Goal: Entertainment & Leisure: Consume media (video, audio)

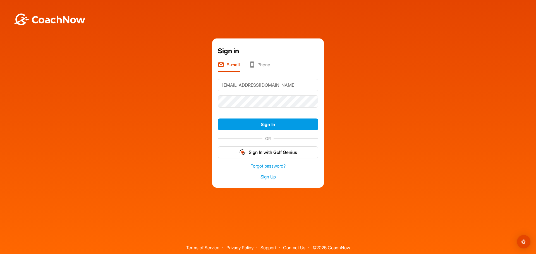
click at [218, 119] on button "Sign In" at bounding box center [268, 125] width 100 height 12
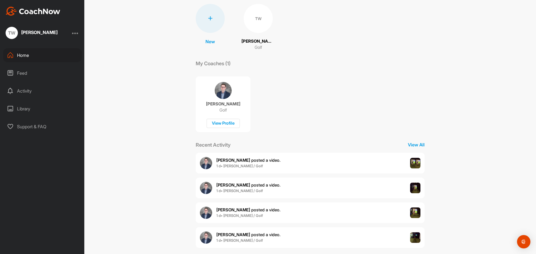
scroll to position [47, 0]
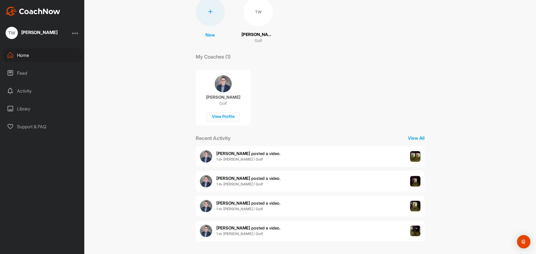
click at [257, 153] on span "[PERSON_NAME] posted a video ." at bounding box center [248, 153] width 64 height 5
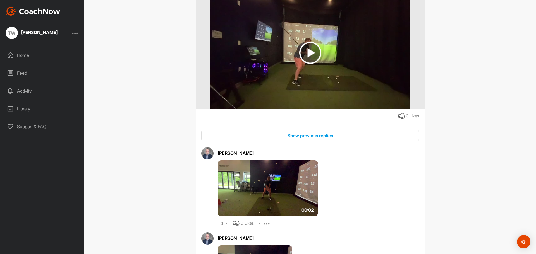
scroll to position [64, 0]
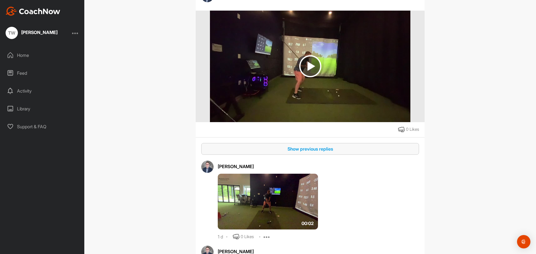
click at [313, 151] on div "Show previous replies" at bounding box center [310, 149] width 209 height 7
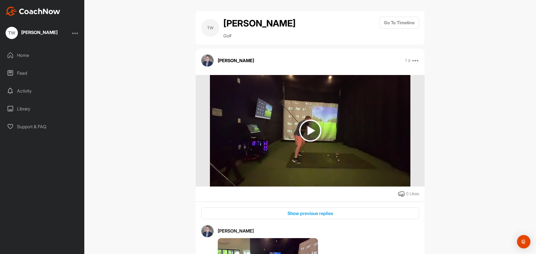
click at [308, 131] on img at bounding box center [310, 131] width 22 height 22
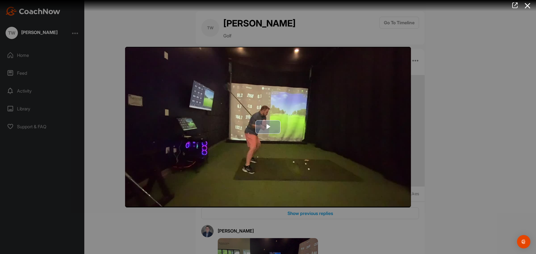
click at [268, 127] on span "Video Player" at bounding box center [268, 127] width 0 height 0
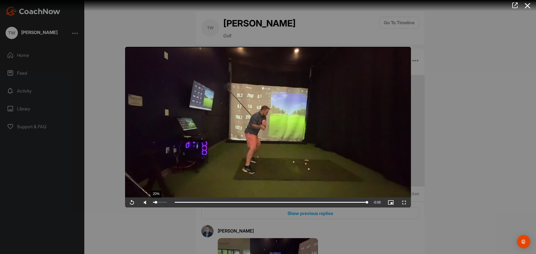
click at [156, 203] on div "20%" at bounding box center [160, 203] width 17 height 10
click at [133, 203] on span "Video Player" at bounding box center [131, 203] width 13 height 0
click at [432, 93] on div at bounding box center [268, 127] width 536 height 254
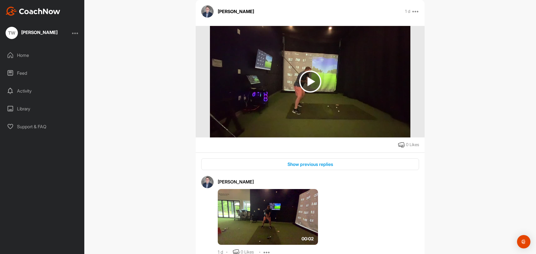
scroll to position [140, 0]
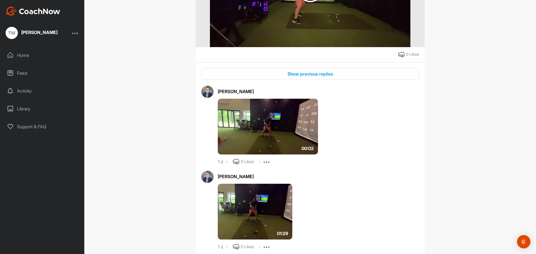
click at [242, 121] on img at bounding box center [268, 127] width 100 height 56
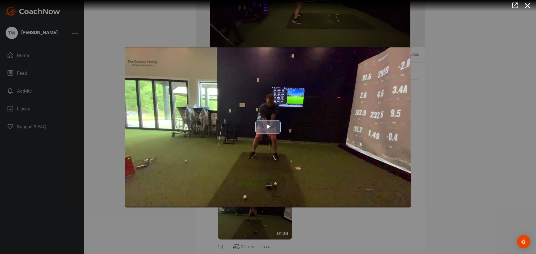
click at [256, 138] on img "Video Player" at bounding box center [268, 127] width 286 height 161
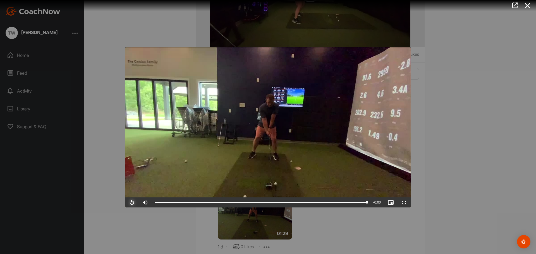
click at [132, 203] on span "Video Player" at bounding box center [131, 203] width 13 height 0
click at [95, 170] on div at bounding box center [268, 127] width 536 height 254
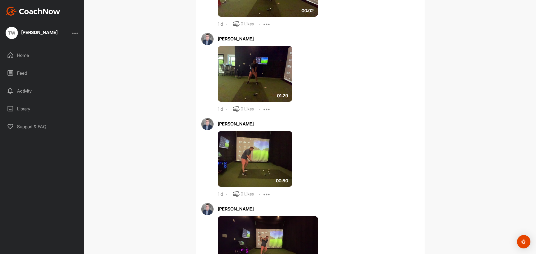
scroll to position [279, 0]
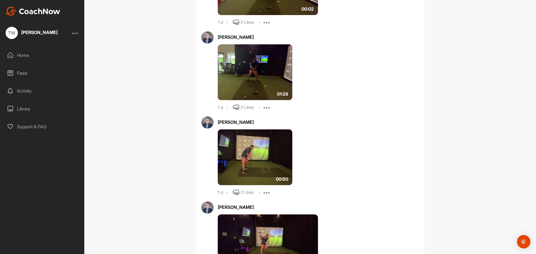
click at [265, 84] on img at bounding box center [255, 72] width 75 height 56
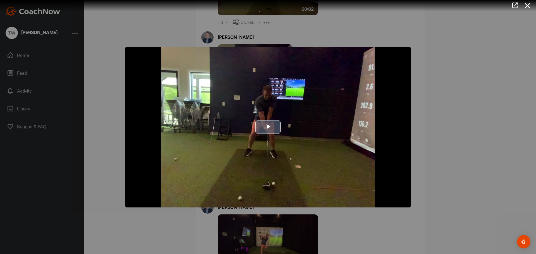
click at [268, 127] on span "Video Player" at bounding box center [268, 127] width 0 height 0
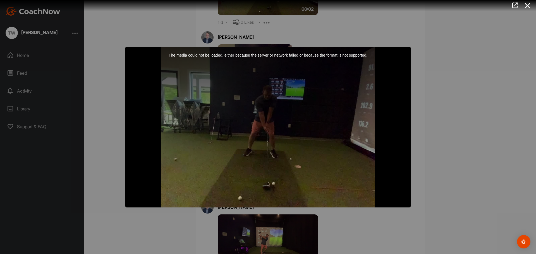
click at [442, 90] on div at bounding box center [268, 127] width 536 height 254
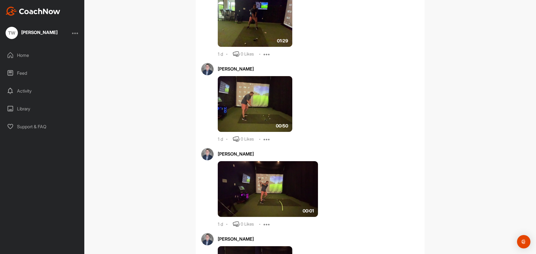
scroll to position [335, 0]
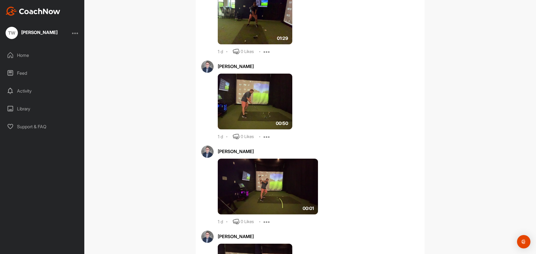
click at [265, 96] on img at bounding box center [255, 102] width 75 height 56
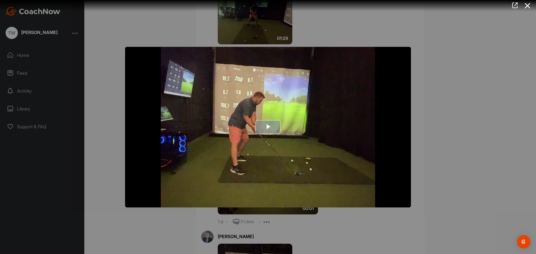
click at [268, 127] on span "Video Player" at bounding box center [268, 127] width 0 height 0
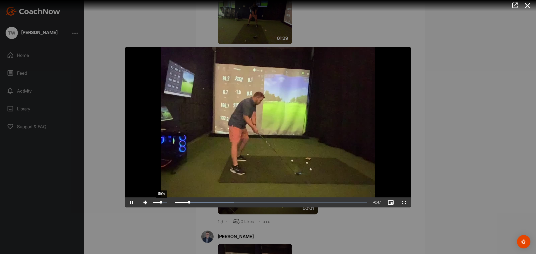
click at [161, 202] on div "59%" at bounding box center [160, 202] width 14 height 1
click at [166, 40] on div at bounding box center [268, 127] width 536 height 254
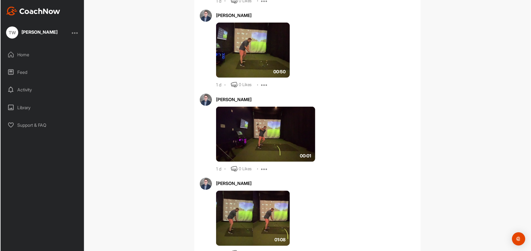
scroll to position [316, 0]
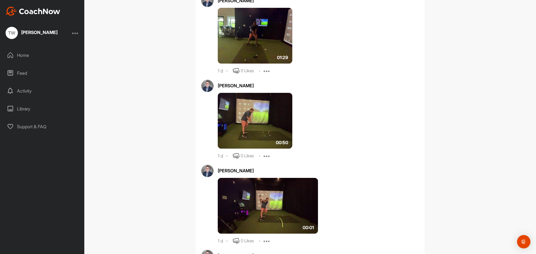
click at [255, 50] on img at bounding box center [255, 36] width 75 height 56
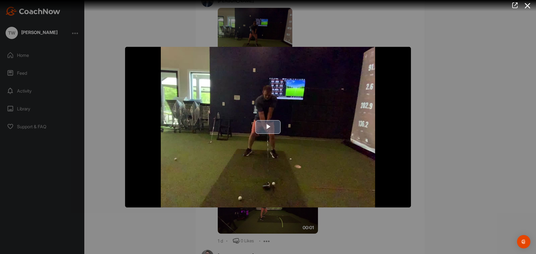
click at [268, 127] on span "Video Player" at bounding box center [268, 127] width 0 height 0
click at [172, 35] on div at bounding box center [268, 127] width 536 height 254
